Goal: Task Accomplishment & Management: Use online tool/utility

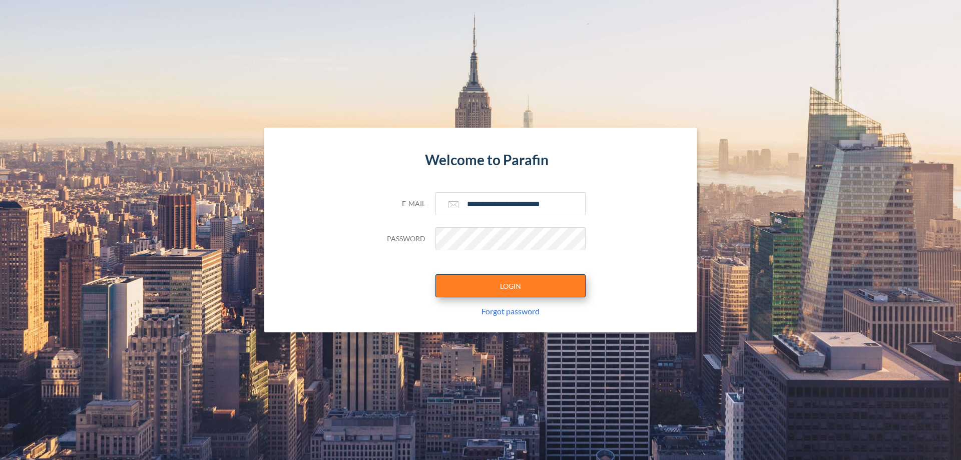
click at [510, 286] on button "LOGIN" at bounding box center [510, 285] width 150 height 23
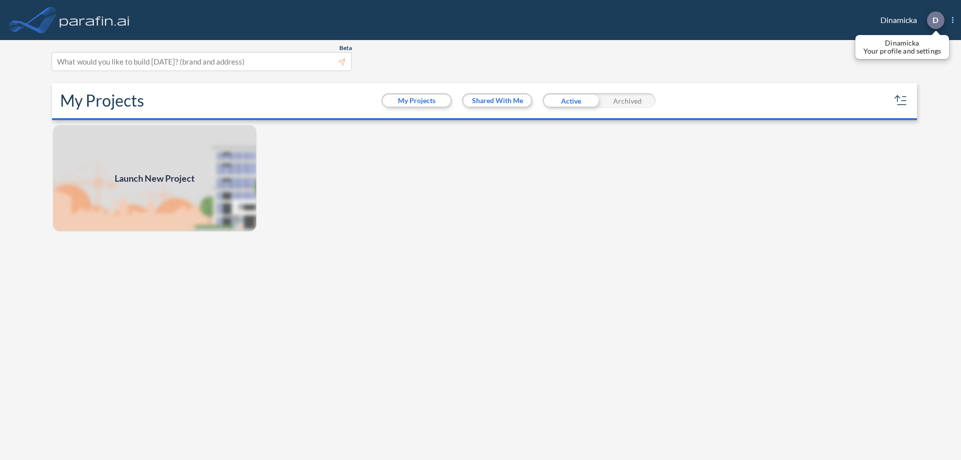
click at [935, 20] on p "D" at bounding box center [935, 20] width 6 height 9
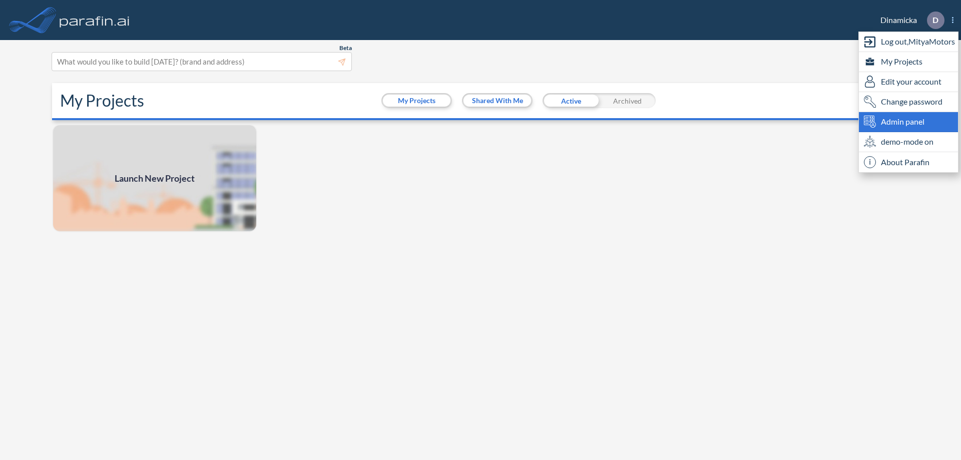
click at [908, 122] on span "Admin panel" at bounding box center [903, 122] width 44 height 12
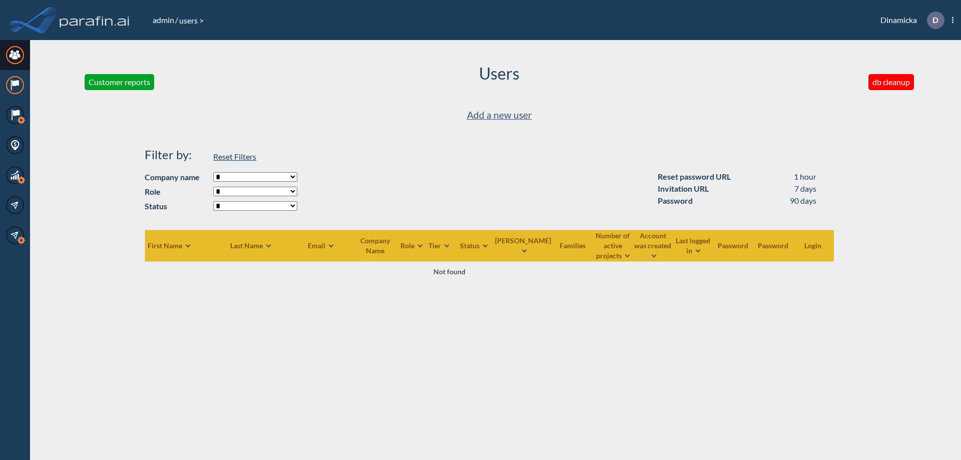
click at [15, 85] on icon at bounding box center [15, 83] width 7 height 6
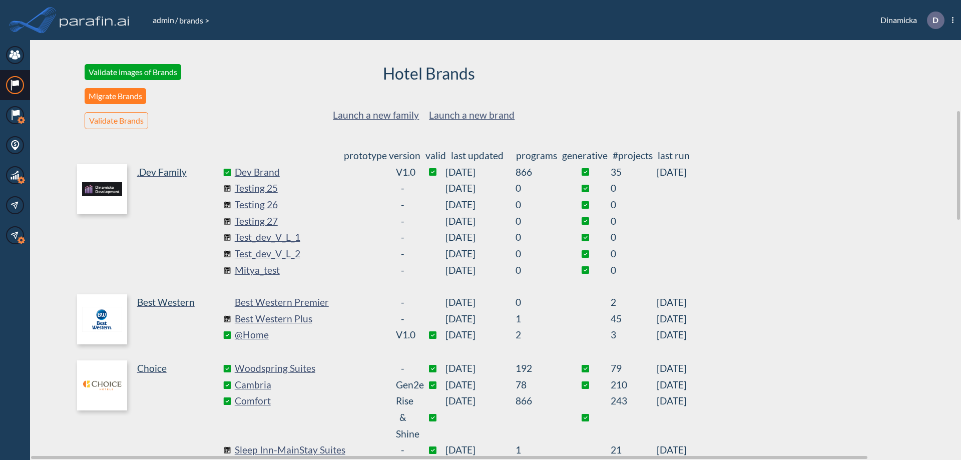
scroll to position [271, 0]
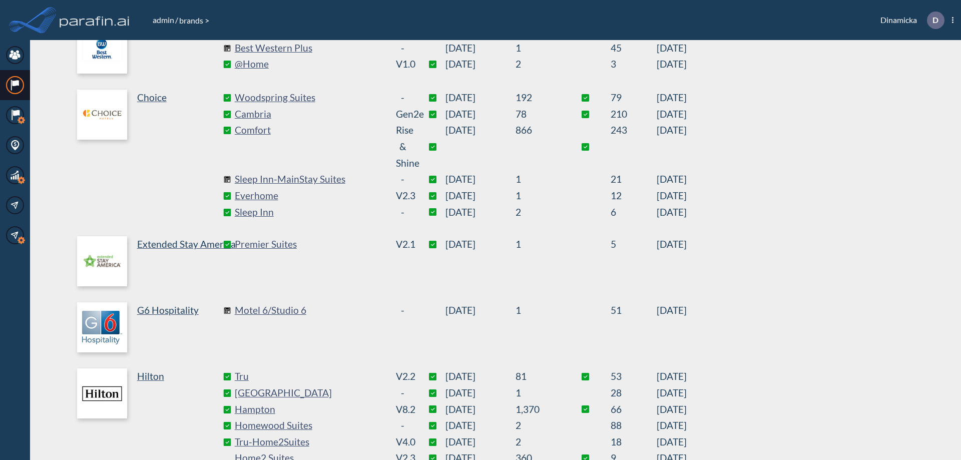
click at [309, 48] on link "Best Western Plus" at bounding box center [310, 48] width 150 height 17
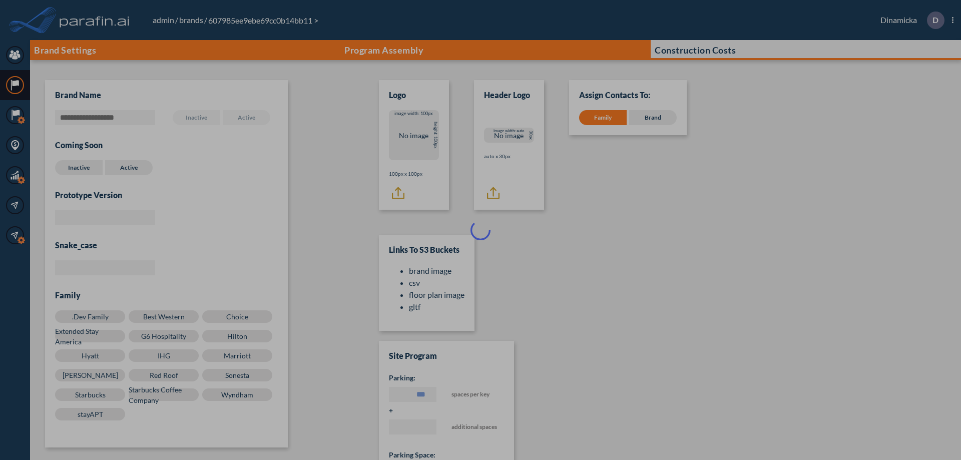
scroll to position [10, 0]
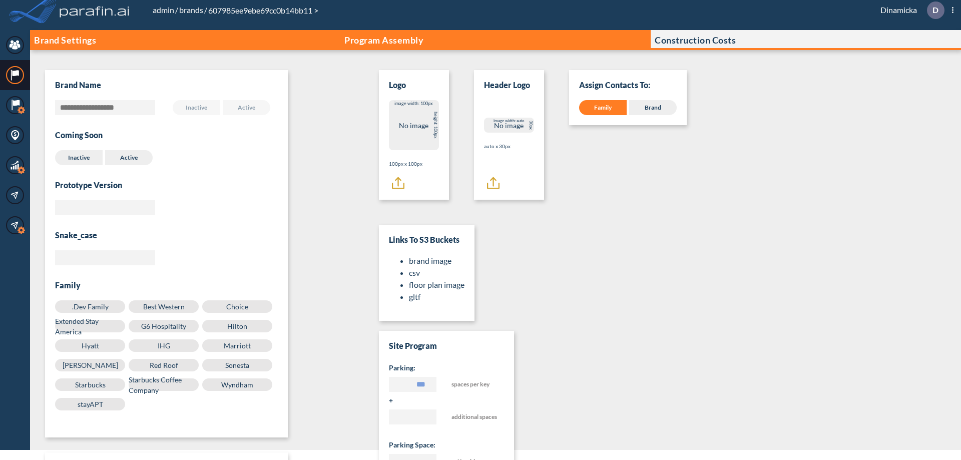
click at [384, 40] on p "Program Assembly" at bounding box center [383, 40] width 79 height 10
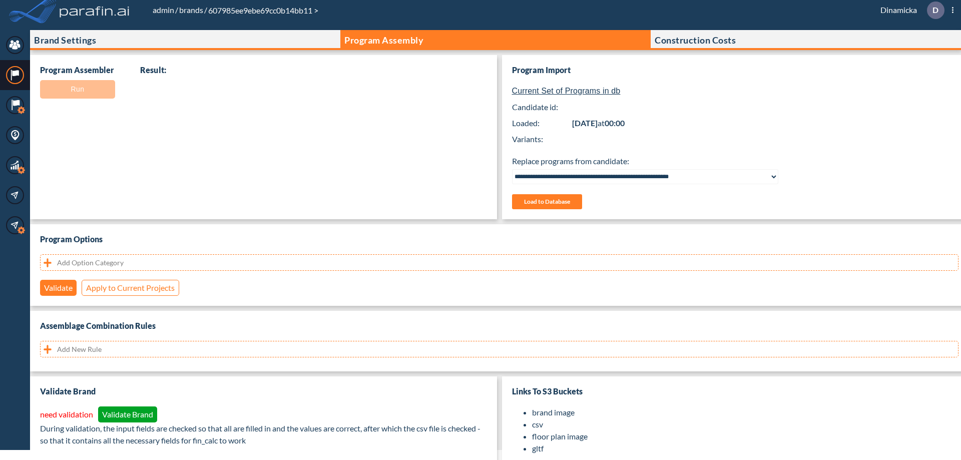
select select "**********"
